Goal: Transaction & Acquisition: Purchase product/service

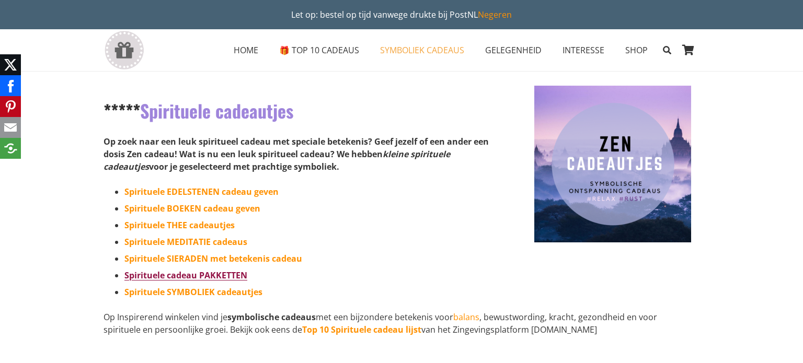
click at [222, 270] on link "Spirituele cadeau PAKKETTEN" at bounding box center [185, 276] width 123 height 12
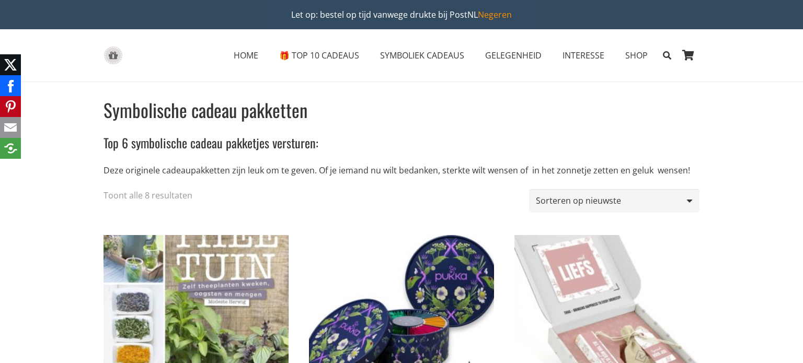
click at [591, 274] on img at bounding box center [607, 327] width 185 height 185
